Goal: Transaction & Acquisition: Purchase product/service

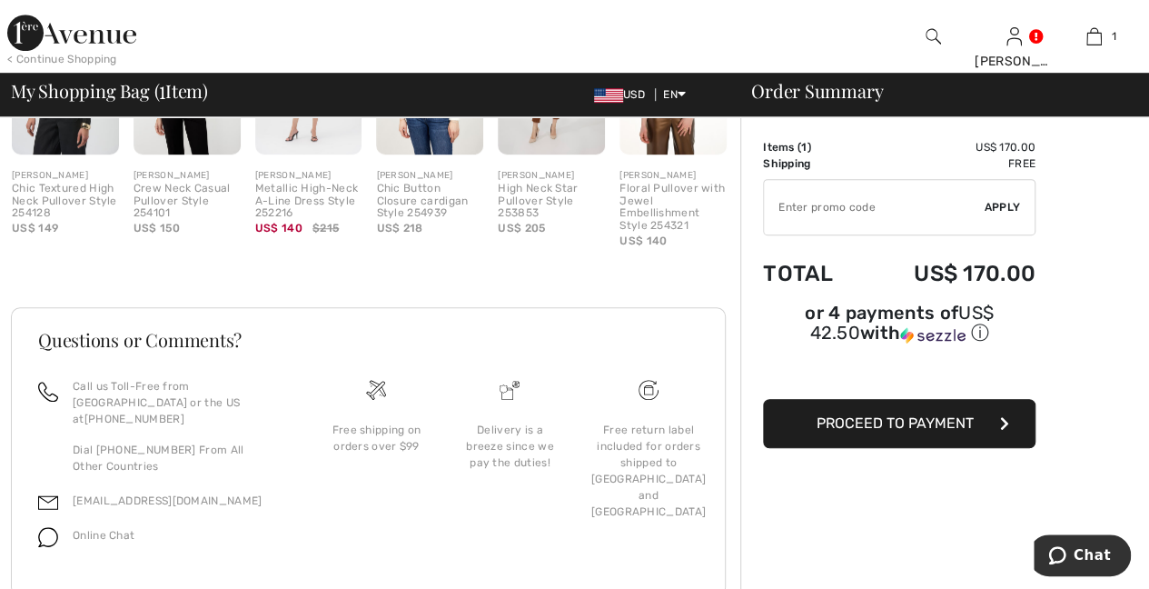
scroll to position [603, 0]
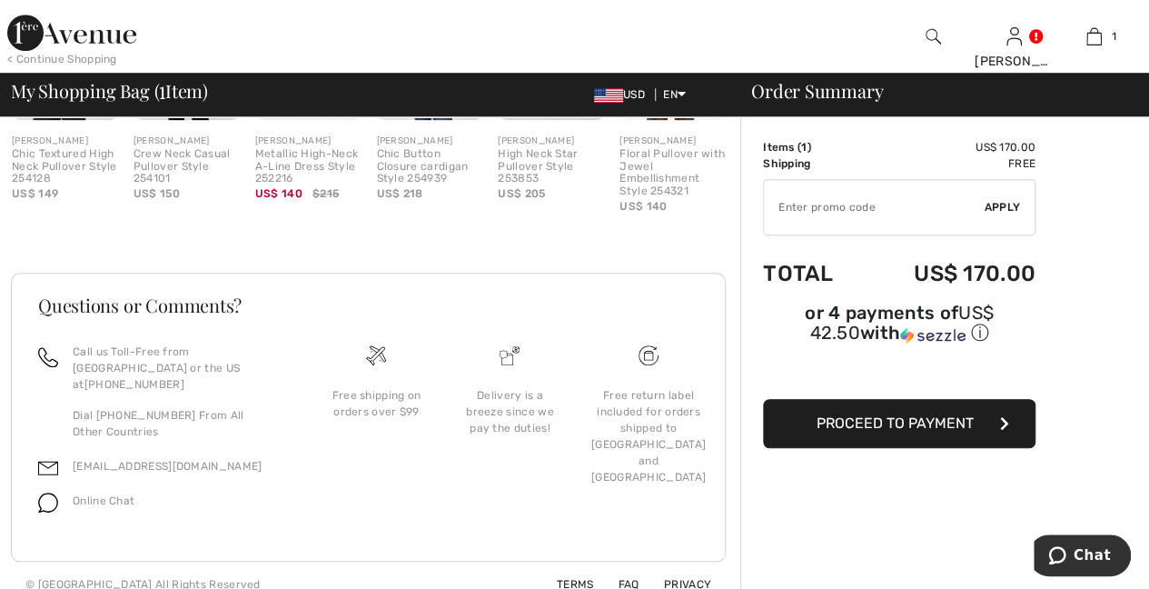
click at [927, 414] on span "Proceed to Payment" at bounding box center [895, 422] width 157 height 17
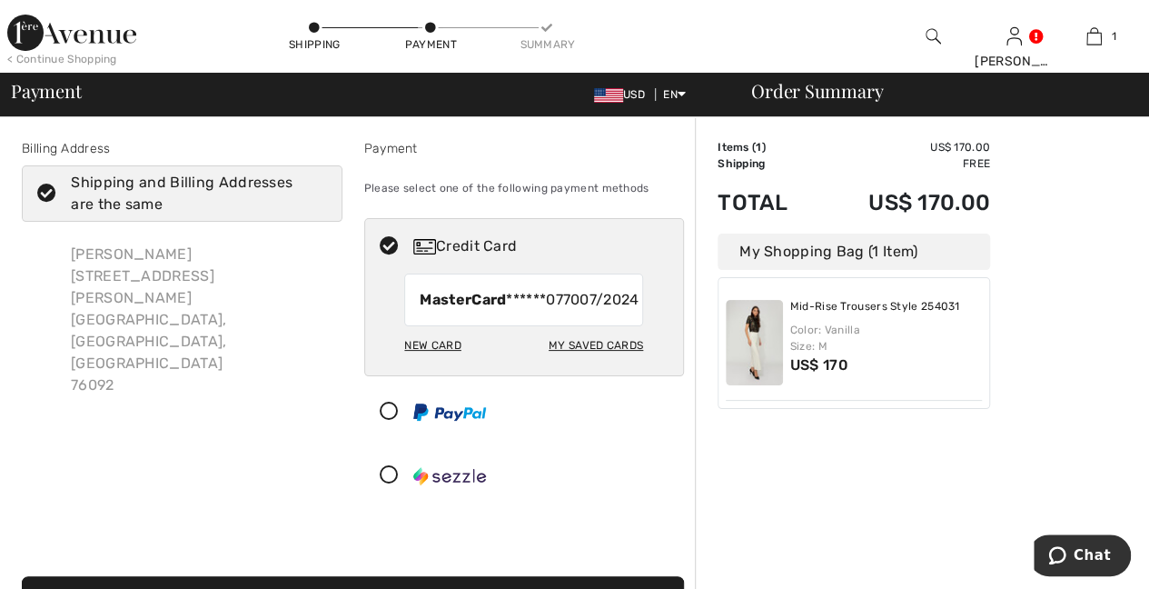
click at [600, 361] on div "My Saved Cards" at bounding box center [596, 345] width 94 height 31
radio input "true"
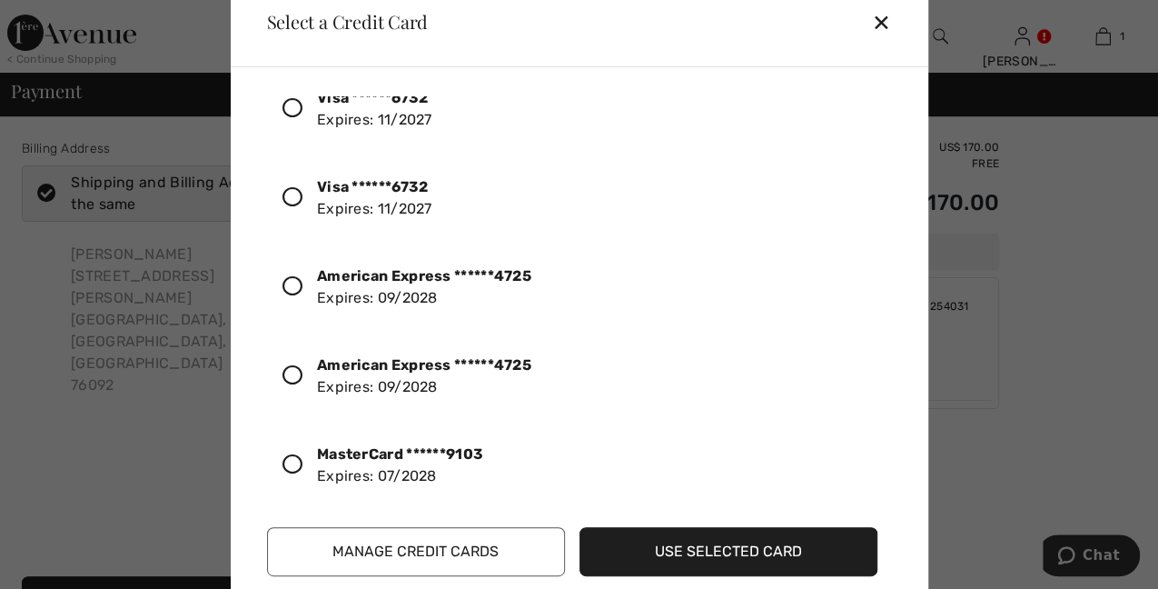
scroll to position [60, 0]
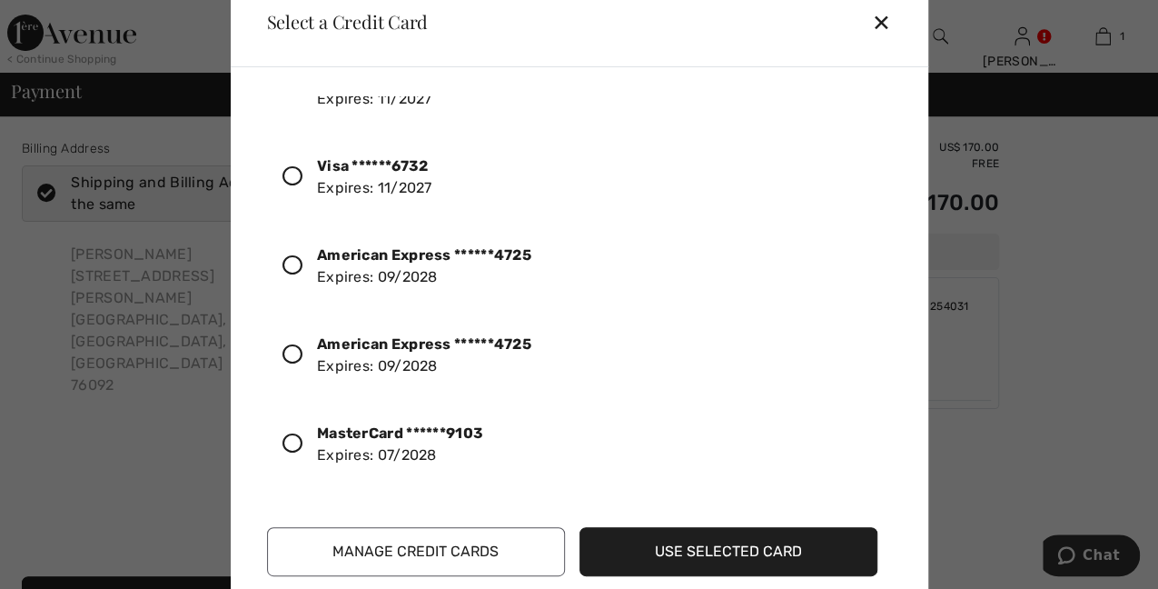
click at [289, 442] on icon at bounding box center [293, 443] width 20 height 20
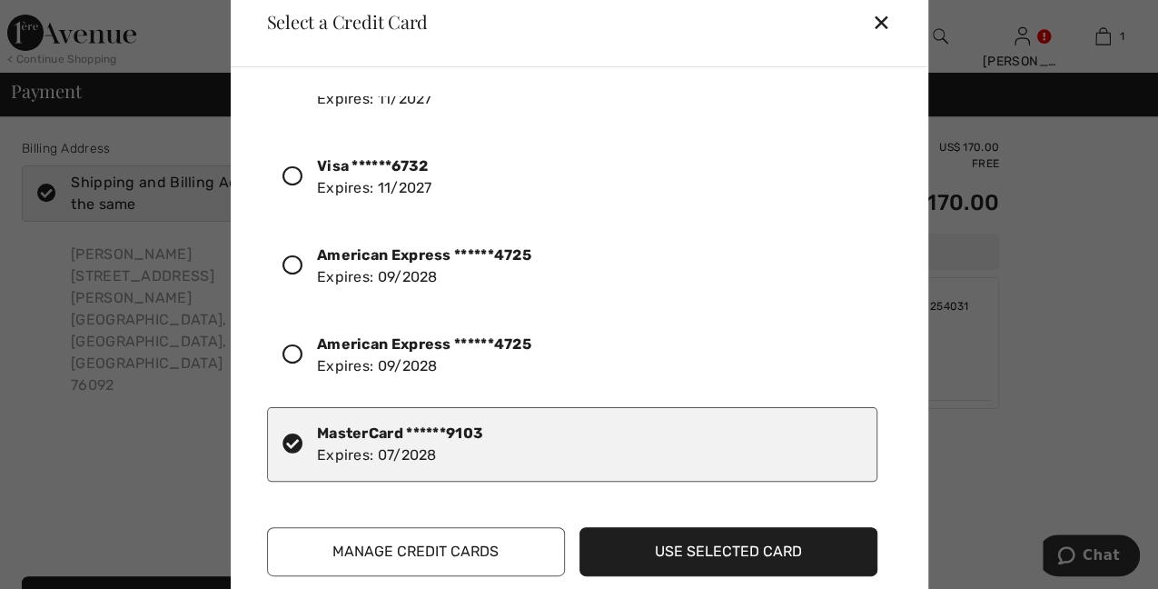
click at [679, 555] on button "Use Selected Card" at bounding box center [729, 551] width 298 height 49
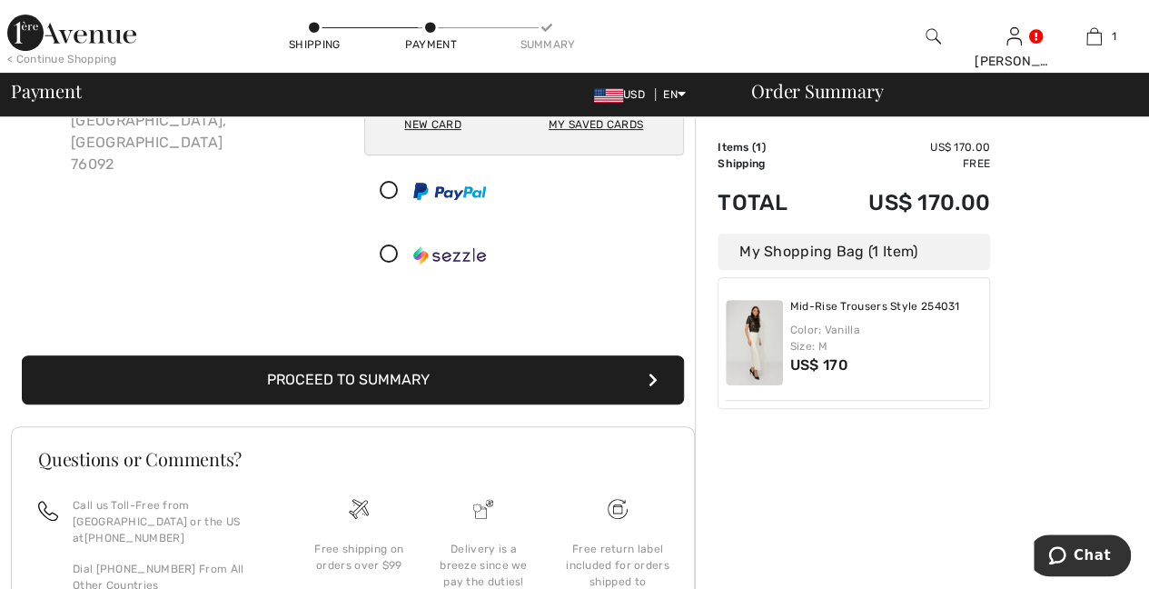
scroll to position [242, 0]
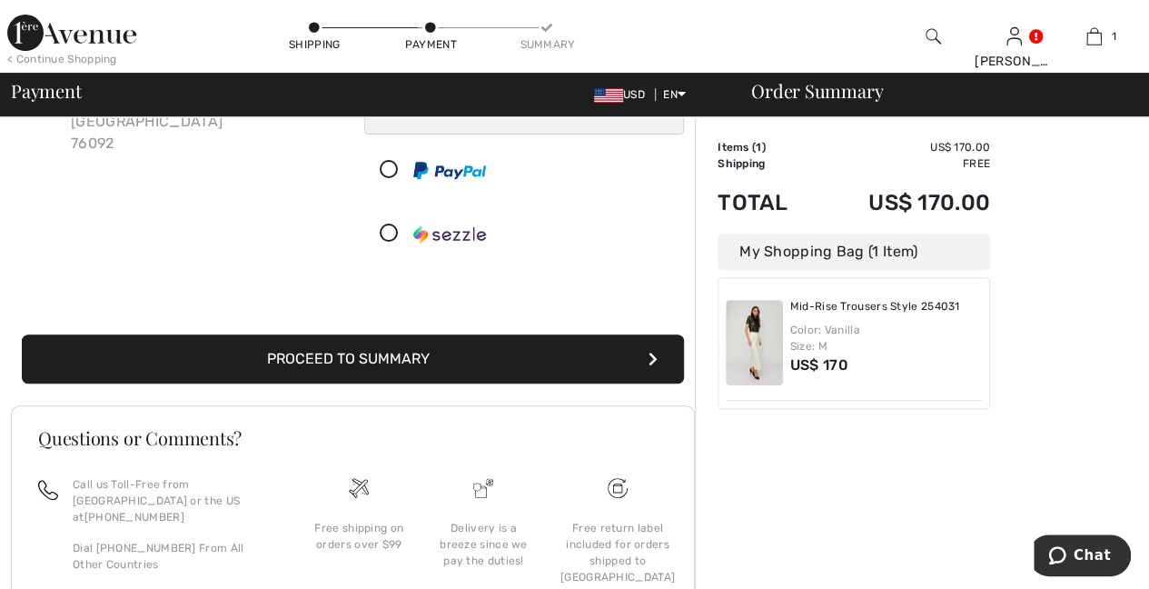
click at [434, 383] on button "Proceed to Summary" at bounding box center [353, 358] width 662 height 49
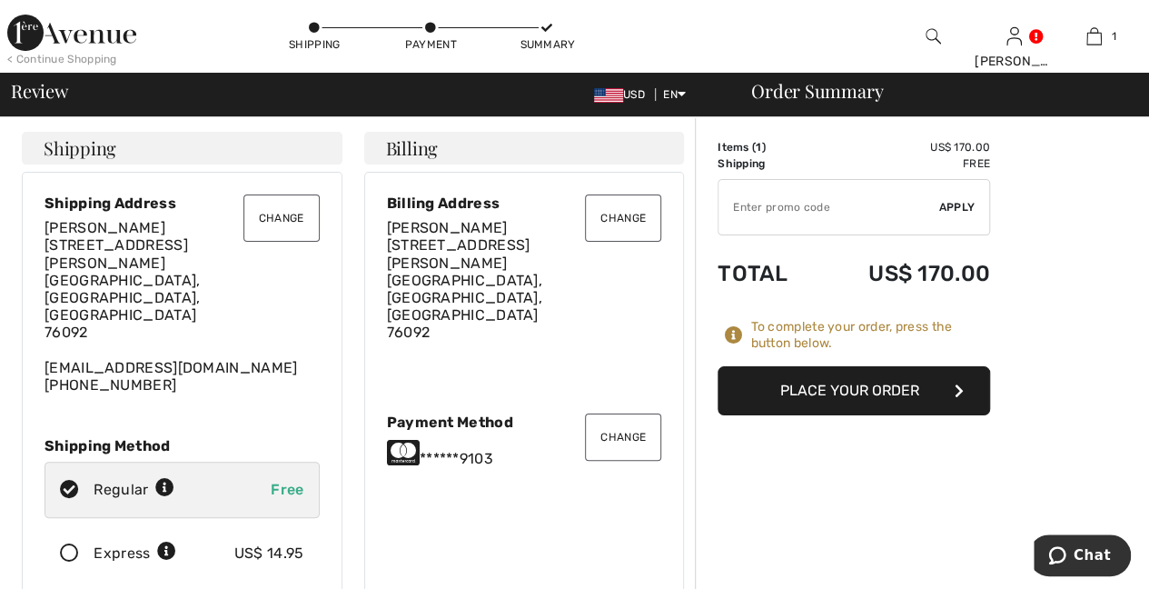
click at [878, 398] on button "Place Your Order" at bounding box center [854, 390] width 273 height 49
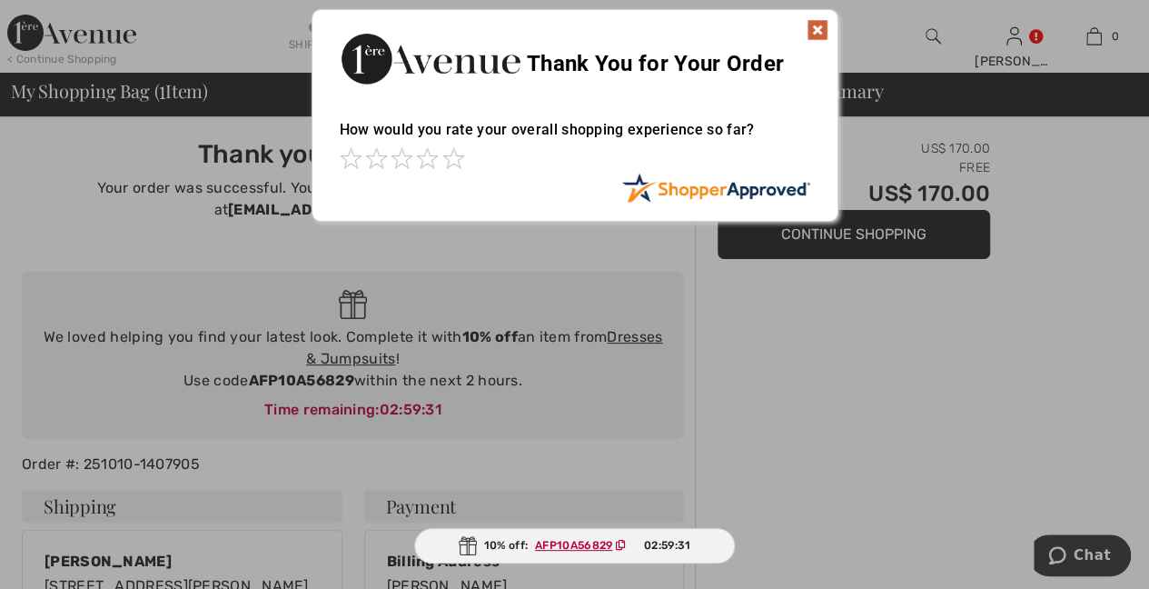
click at [821, 32] on img at bounding box center [818, 30] width 22 height 22
